Goal: Obtain resource: Download file/media

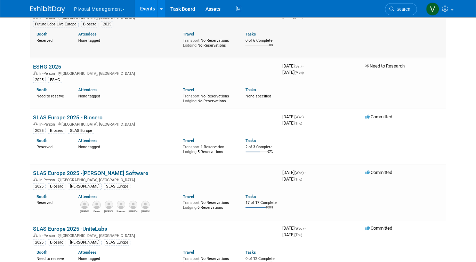
scroll to position [1224, 0]
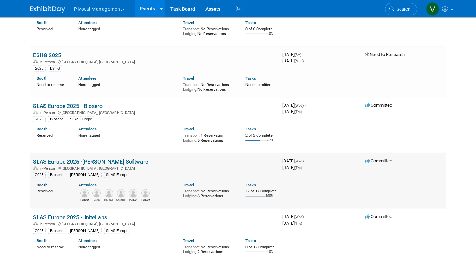
click at [42, 187] on link "Booth" at bounding box center [42, 185] width 11 height 5
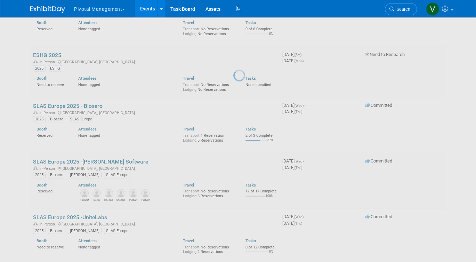
click at [233, 216] on div at bounding box center [238, 131] width 10 height 262
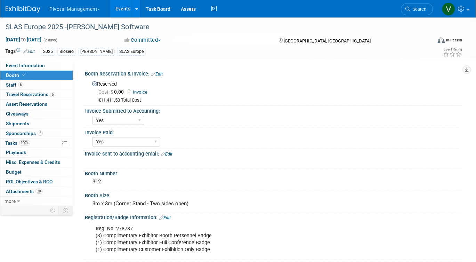
select select "Yes"
select select "No"
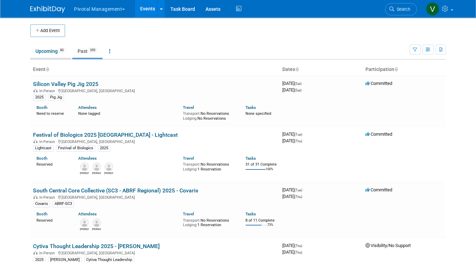
click at [49, 53] on link "Upcoming 83" at bounding box center [50, 51] width 41 height 13
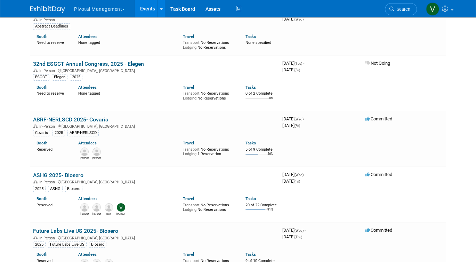
scroll to position [92, 0]
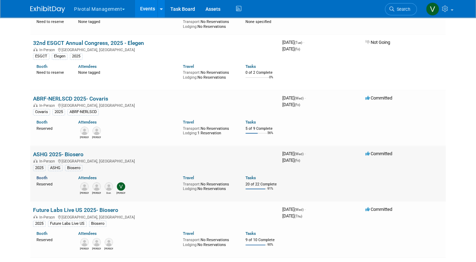
click at [42, 178] on link "Booth" at bounding box center [42, 177] width 11 height 5
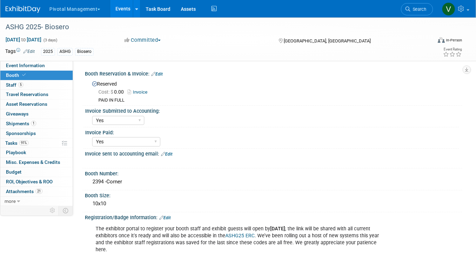
select select "Yes"
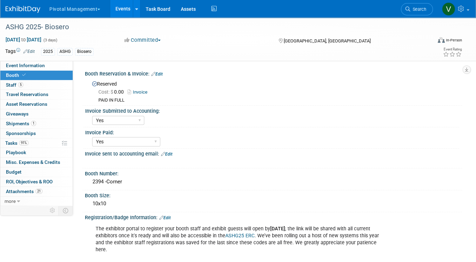
click at [124, 7] on link "Events" at bounding box center [122, 8] width 25 height 17
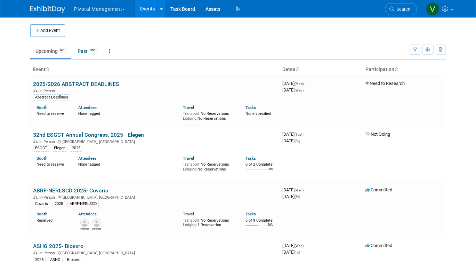
scroll to position [553, 0]
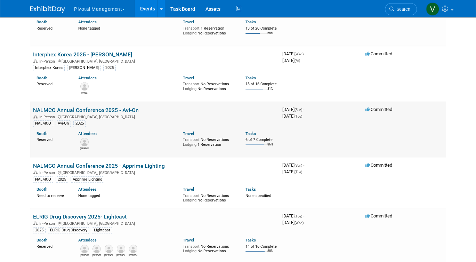
click at [64, 113] on link "NALMCO Annual Conference 2025 - Avi-On" at bounding box center [86, 110] width 106 height 7
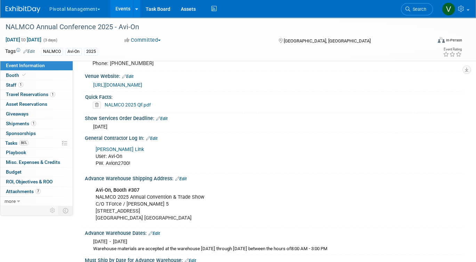
scroll to position [637, 0]
click at [142, 103] on link "NALMCO 2025 QF.pdf" at bounding box center [128, 106] width 46 height 6
